Goal: Book appointment/travel/reservation

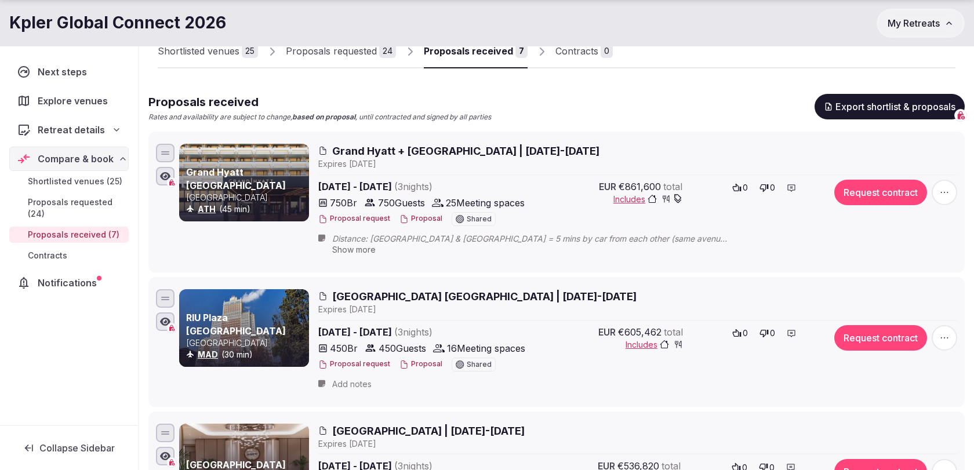
scroll to position [111, 0]
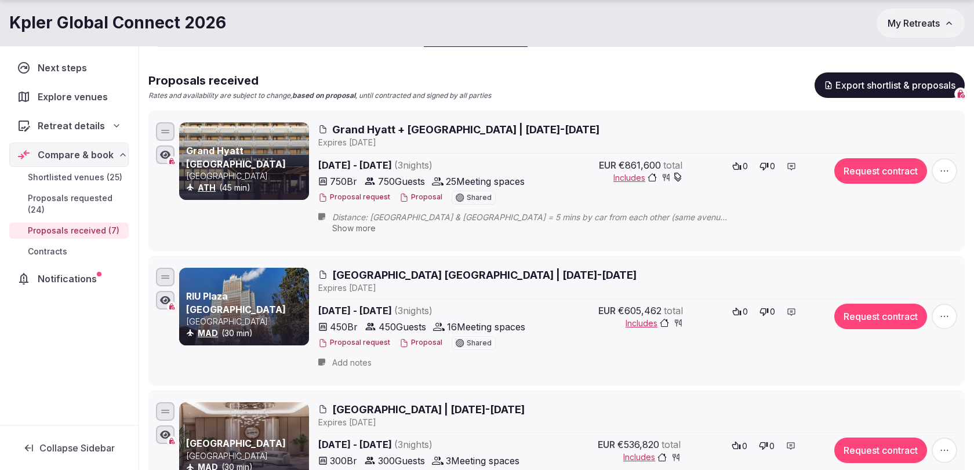
click at [935, 165] on span "button" at bounding box center [943, 170] width 25 height 25
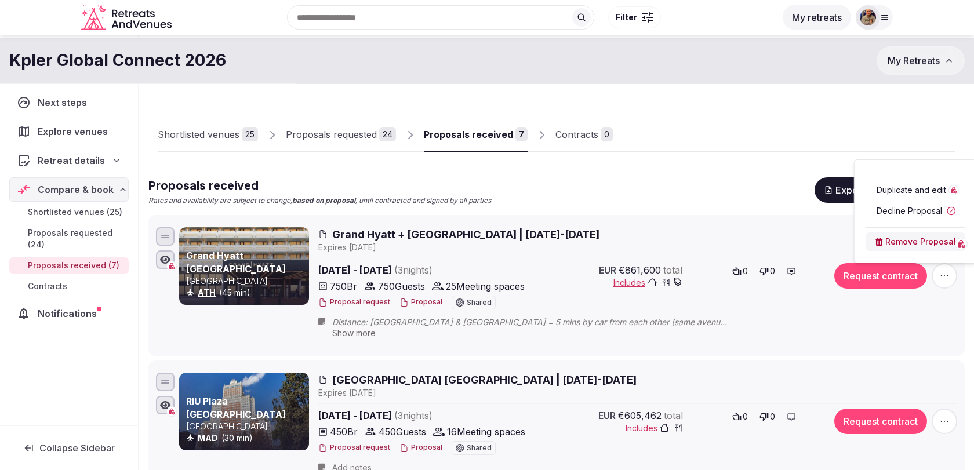
scroll to position [0, 0]
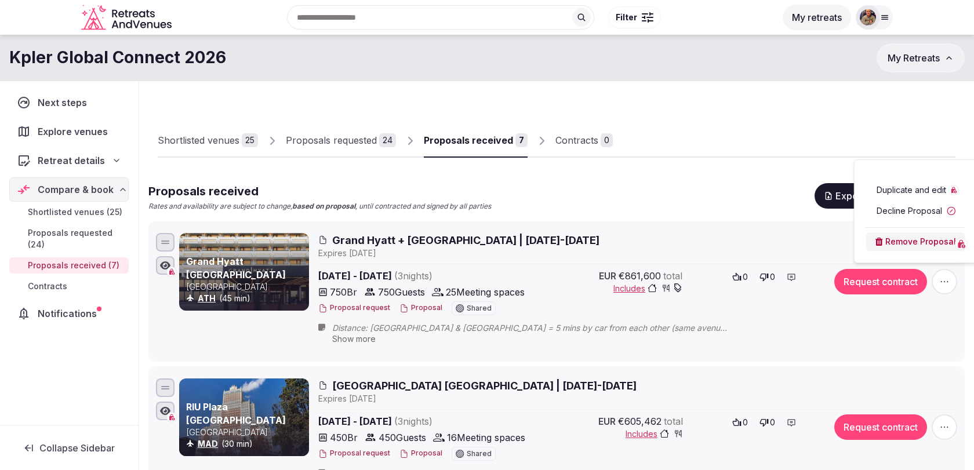
click at [787, 203] on div "Proposals received Rates and availability are subject to change, based on propo…" at bounding box center [556, 197] width 816 height 28
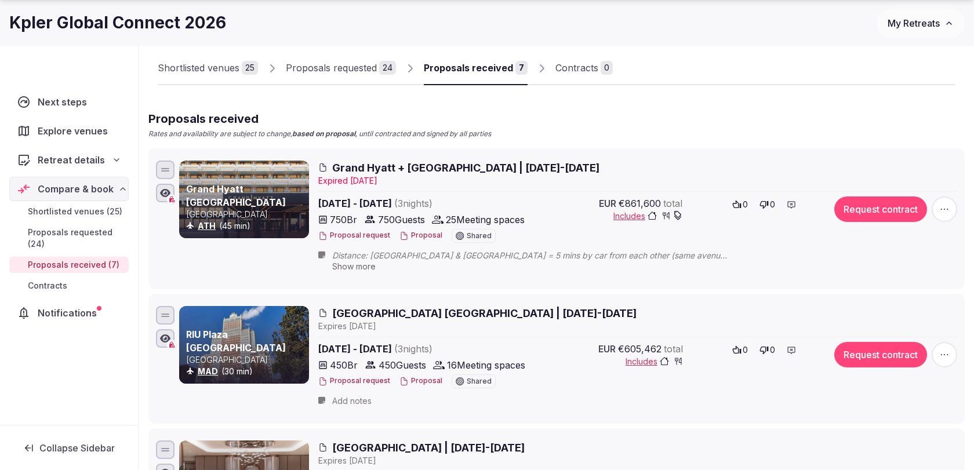
scroll to position [89, 0]
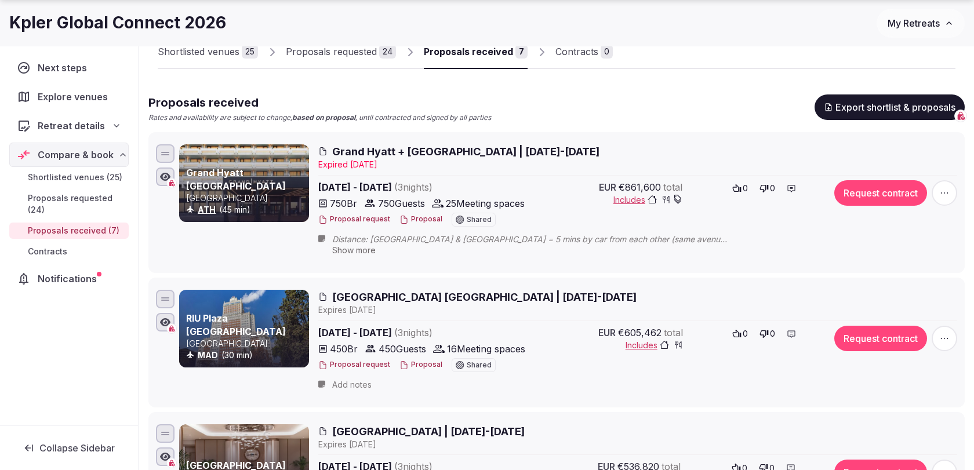
click at [953, 201] on span "button" at bounding box center [943, 192] width 25 height 25
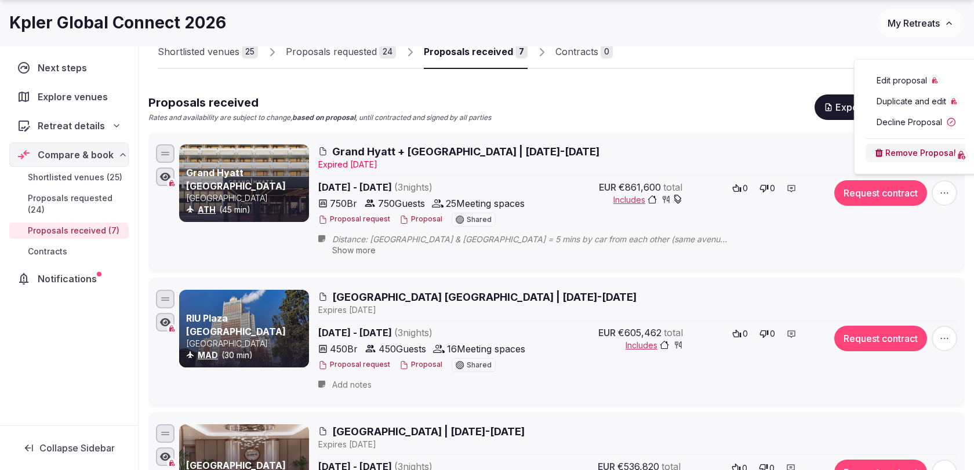
click at [892, 82] on span "Edit proposal" at bounding box center [901, 81] width 50 height 12
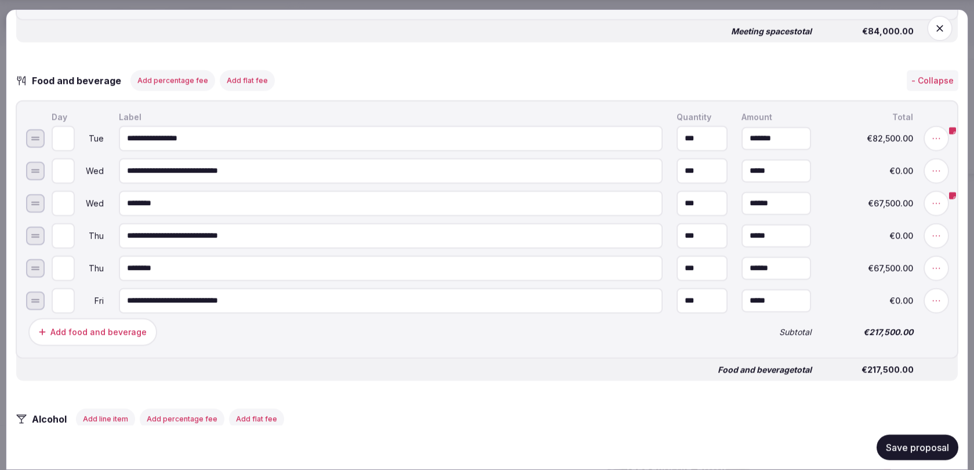
scroll to position [1584, 0]
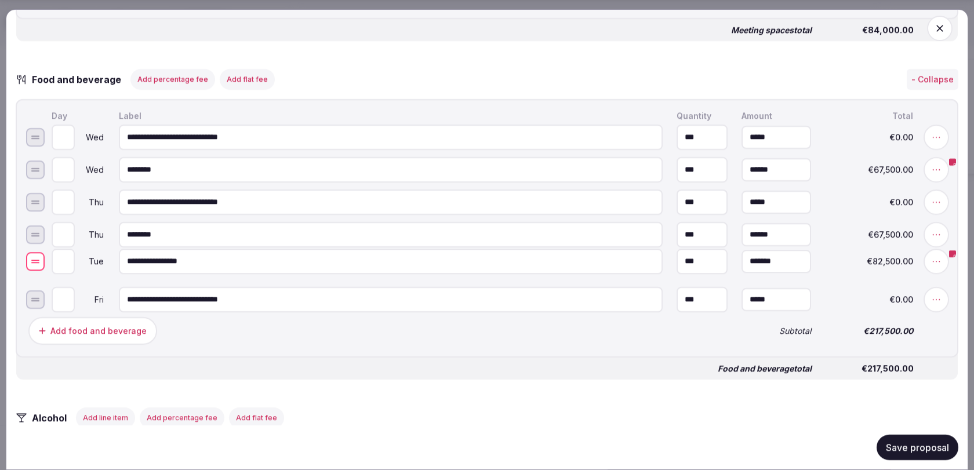
drag, startPoint x: 32, startPoint y: 132, endPoint x: 21, endPoint y: 256, distance: 123.9
click at [68, 262] on input "*" at bounding box center [63, 266] width 23 height 25
type input "*"
click at [68, 262] on input "*" at bounding box center [63, 266] width 23 height 25
click at [406, 336] on div "Add food and beverage" at bounding box center [377, 331] width 703 height 32
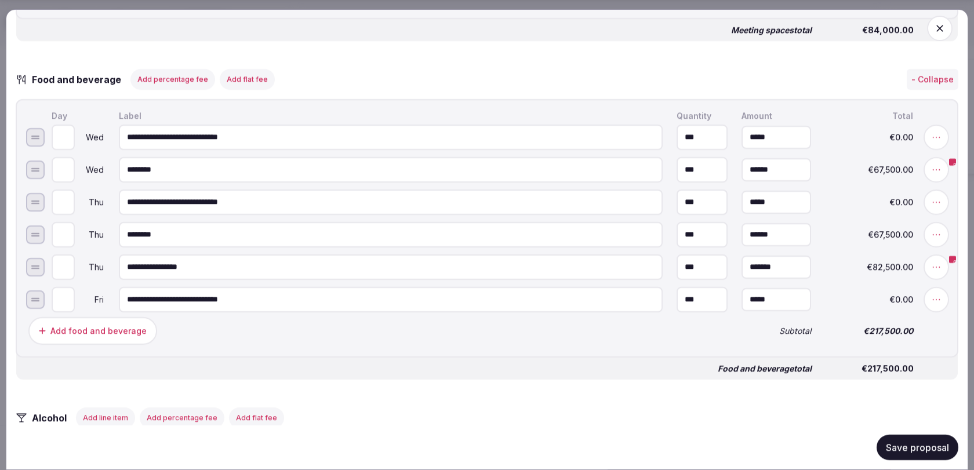
click at [892, 451] on button "Save proposal" at bounding box center [917, 447] width 82 height 25
click at [943, 29] on icon "button" at bounding box center [940, 29] width 12 height 12
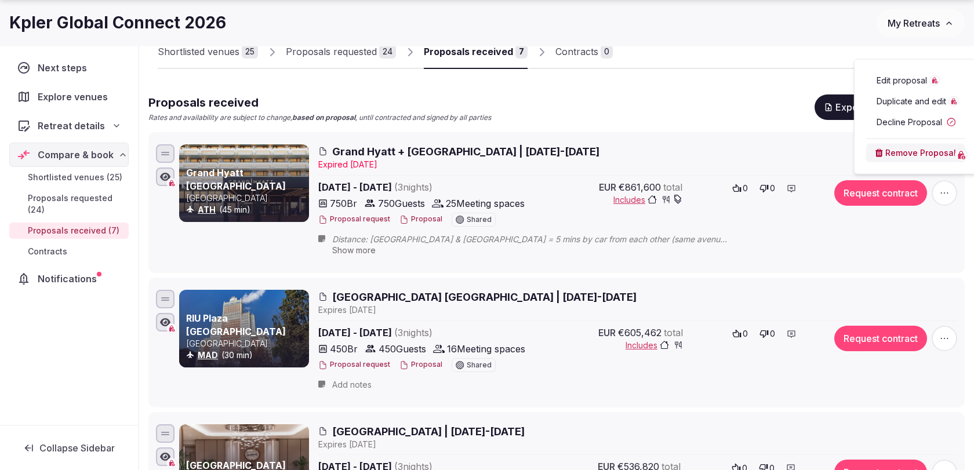
click at [661, 97] on div "Proposals received Rates and availability are subject to change, based on propo…" at bounding box center [556, 108] width 816 height 28
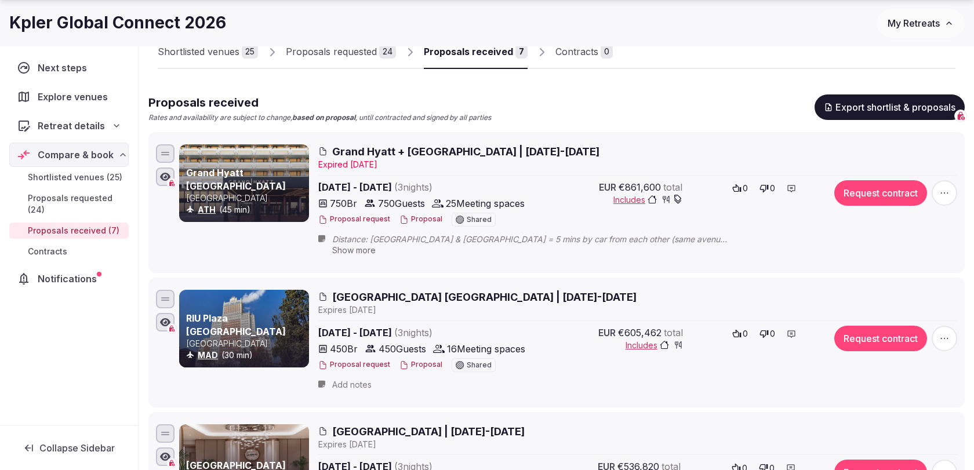
click at [349, 251] on span "Show more" at bounding box center [353, 250] width 43 height 10
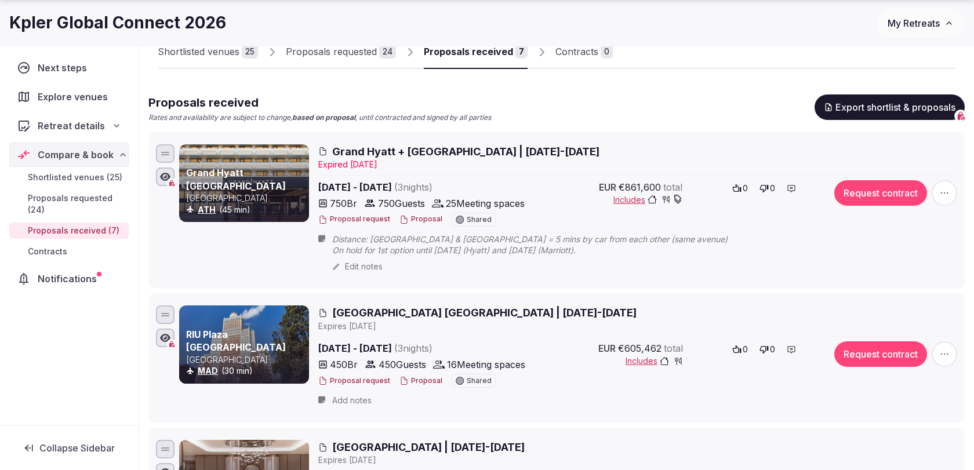
click at [446, 156] on span "Grand Hyatt + [GEOGRAPHIC_DATA] | [DATE]-[DATE]" at bounding box center [465, 151] width 267 height 14
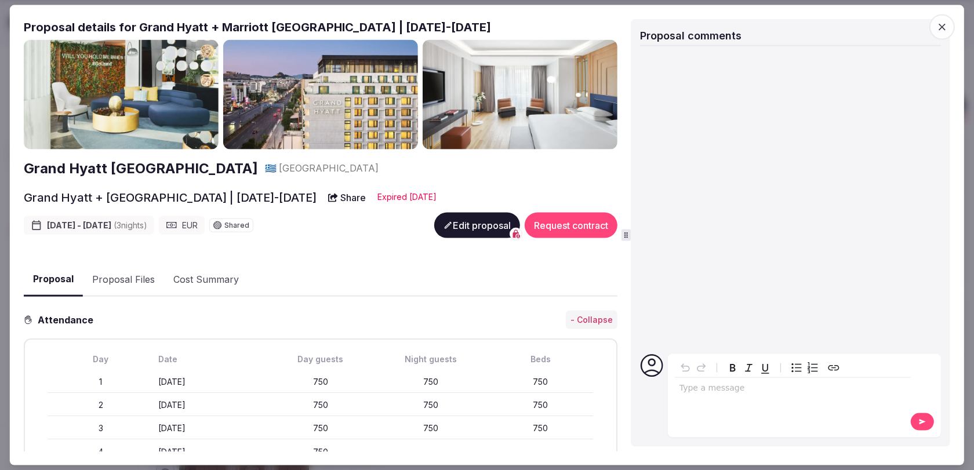
click at [474, 228] on button "Edit proposal" at bounding box center [477, 225] width 86 height 25
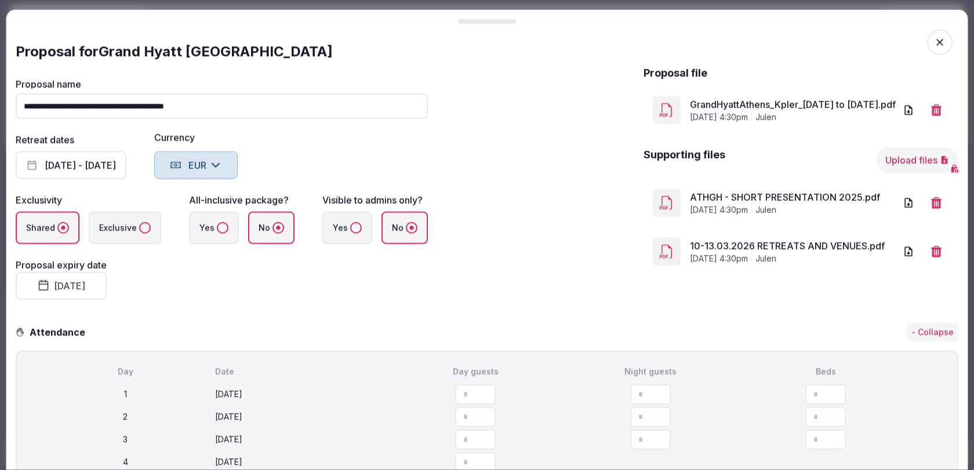
click at [63, 287] on button "August 12th, 2025" at bounding box center [61, 286] width 91 height 28
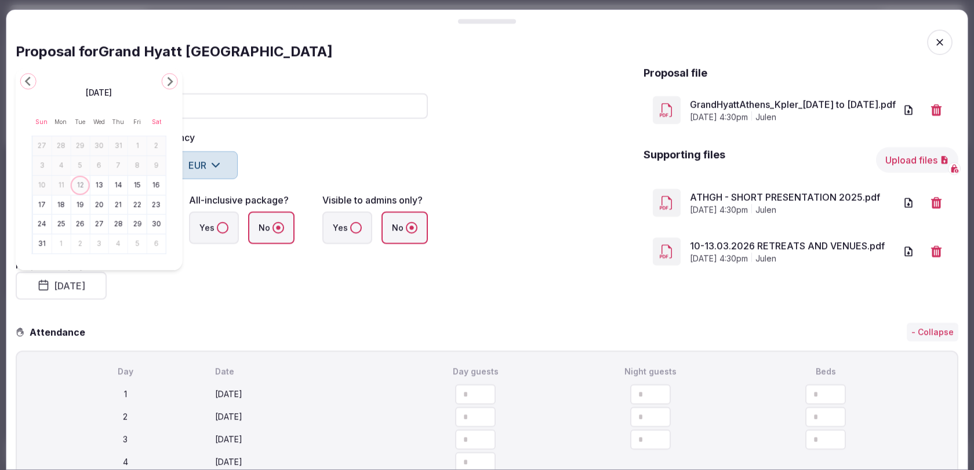
click at [64, 203] on button "18" at bounding box center [61, 204] width 16 height 17
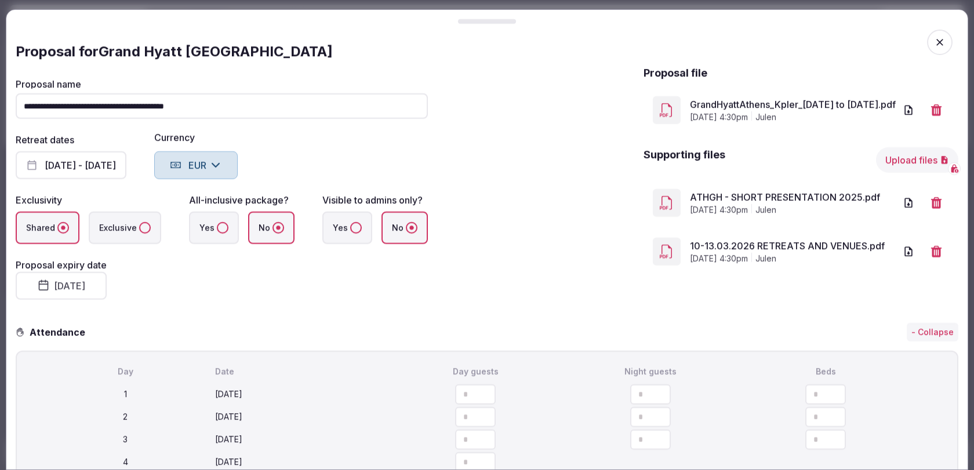
click at [405, 307] on div "**********" at bounding box center [222, 189] width 412 height 248
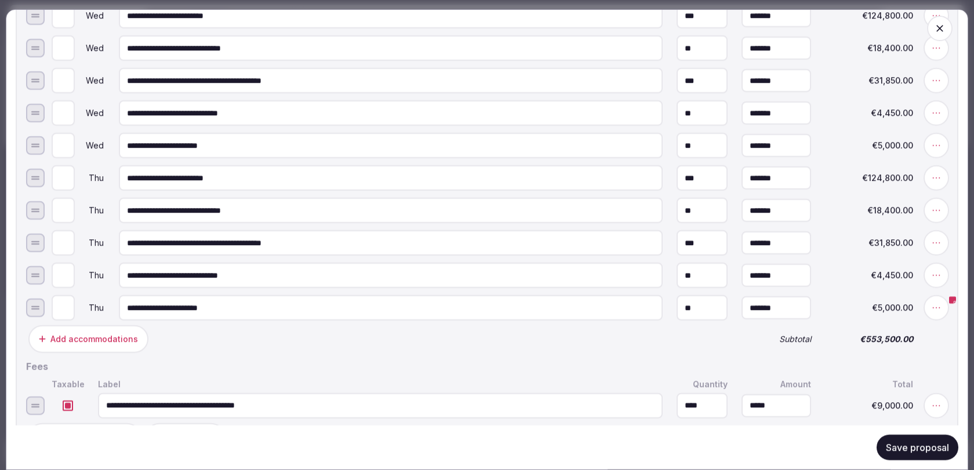
scroll to position [784, 0]
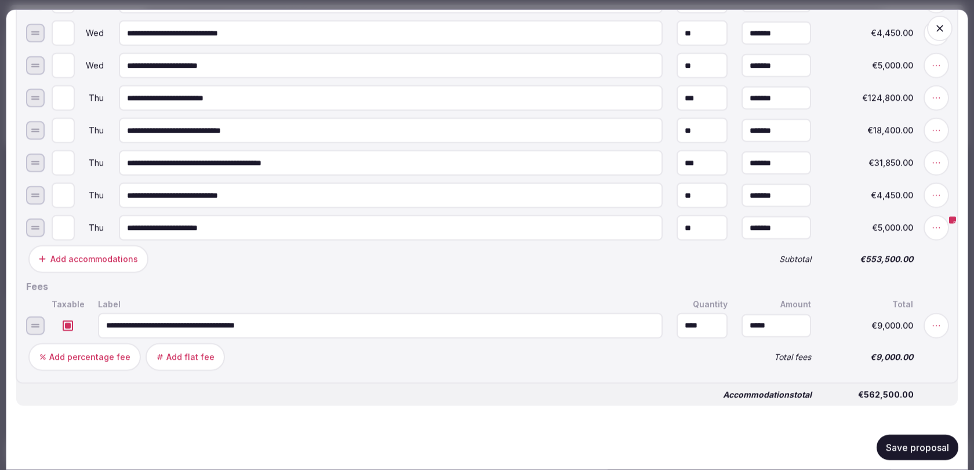
click at [905, 439] on button "Save proposal" at bounding box center [917, 447] width 82 height 25
click at [941, 25] on icon "button" at bounding box center [939, 28] width 7 height 7
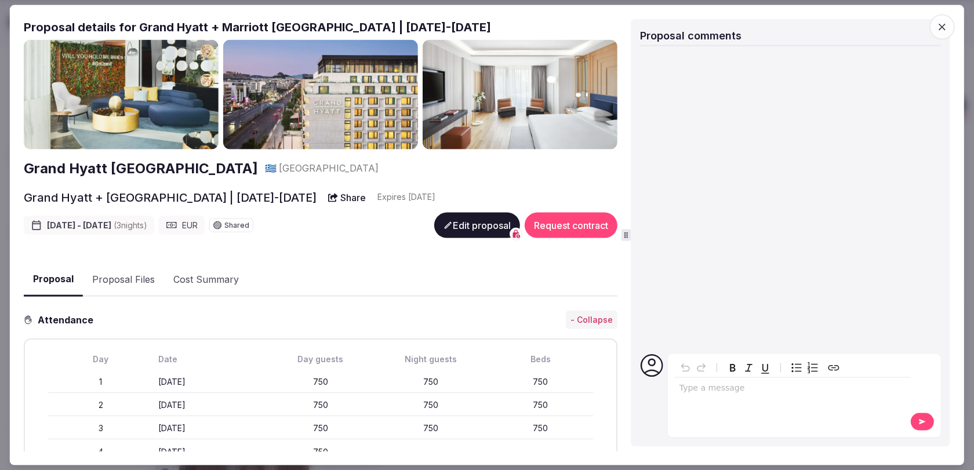
click at [935, 30] on span "button" at bounding box center [941, 26] width 25 height 25
